Goal: Navigation & Orientation: Understand site structure

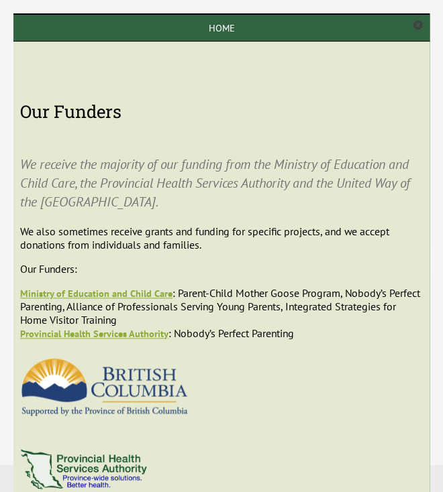
click at [242, 34] on link "Home" at bounding box center [221, 28] width 416 height 27
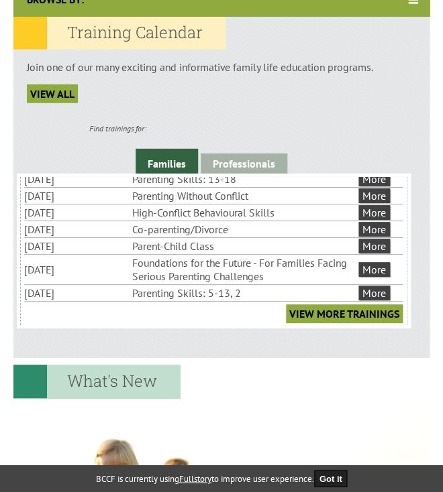
scroll to position [1, 0]
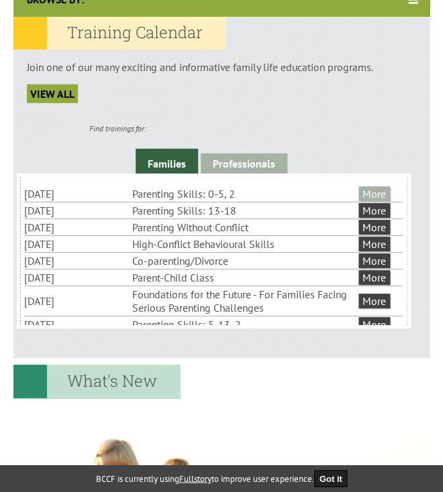
click at [384, 200] on link "More" at bounding box center [374, 193] width 32 height 15
